Goal: Task Accomplishment & Management: Manage account settings

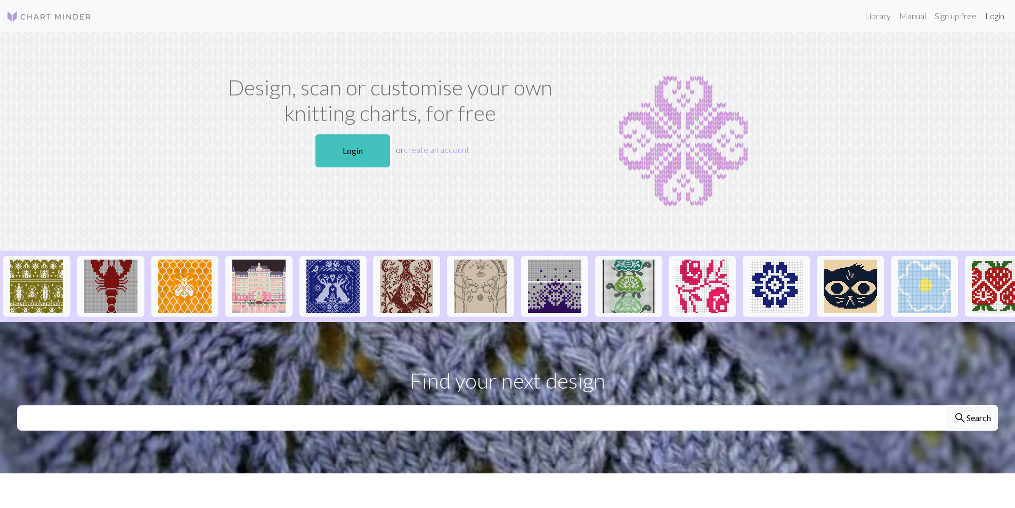
click at [994, 15] on link "Login" at bounding box center [995, 15] width 28 height 21
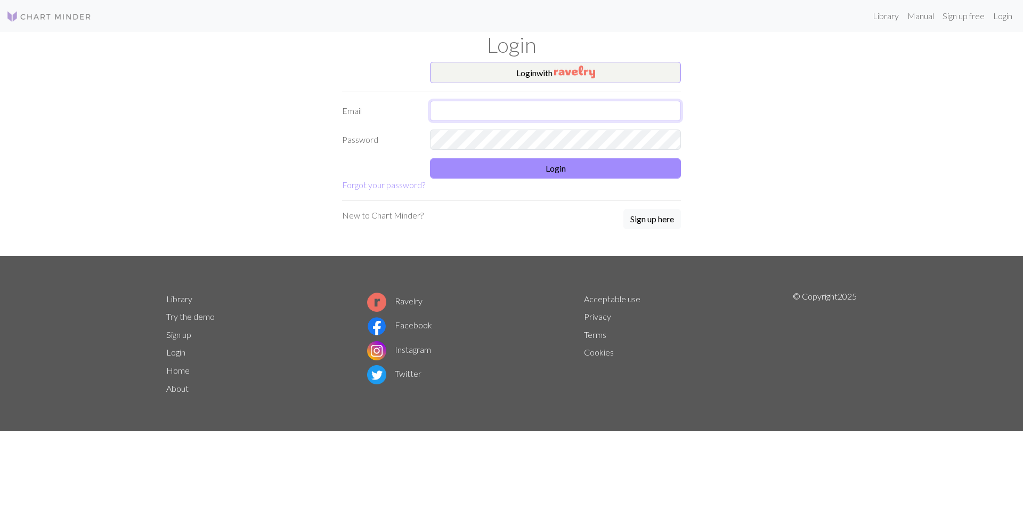
click at [510, 110] on input "text" at bounding box center [555, 111] width 251 height 20
type input "[PERSON_NAME][EMAIL_ADDRESS][DOMAIN_NAME]"
click at [563, 70] on img "button" at bounding box center [574, 72] width 41 height 13
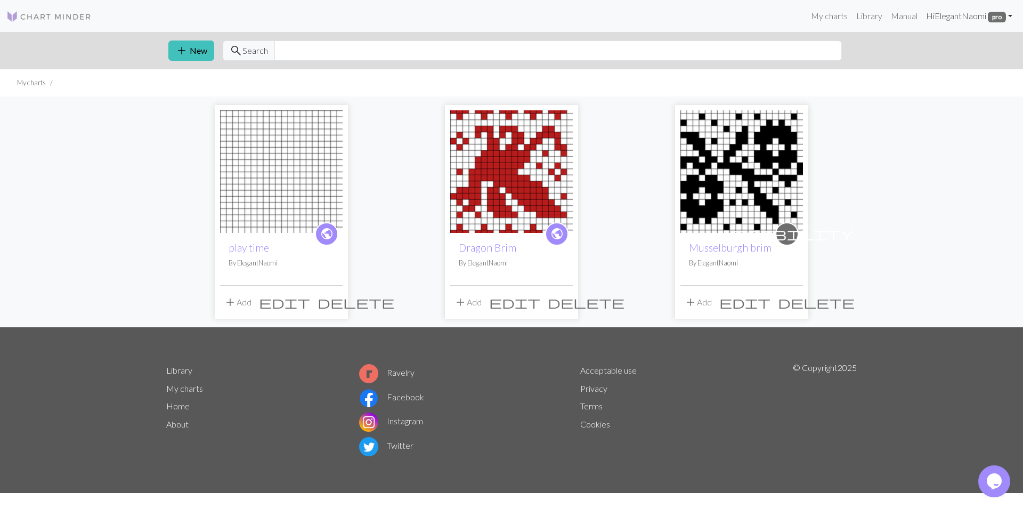
click at [1000, 17] on span "pro" at bounding box center [997, 17] width 18 height 11
click at [974, 46] on link "Account settings" at bounding box center [973, 45] width 69 height 21
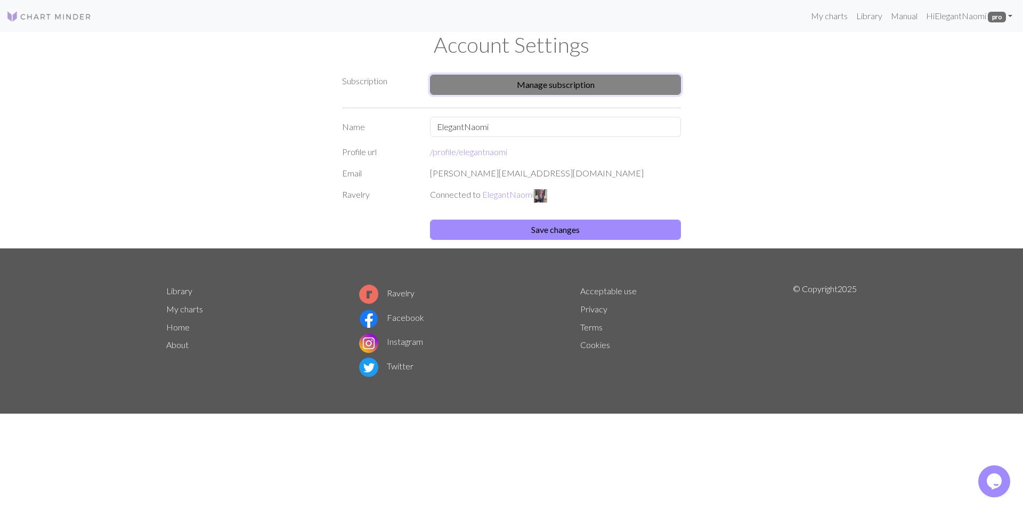
click at [549, 84] on button "Manage subscription" at bounding box center [555, 85] width 251 height 20
